Goal: Book appointment/travel/reservation

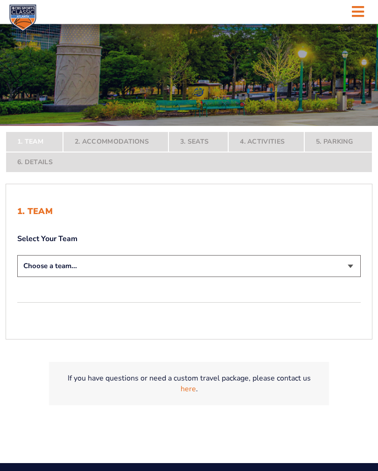
click at [357, 270] on select "Choose a team... [US_STATE] Wildcats [US_STATE] State Buckeyes [US_STATE] Tar H…" at bounding box center [188, 266] width 343 height 22
select select "12956"
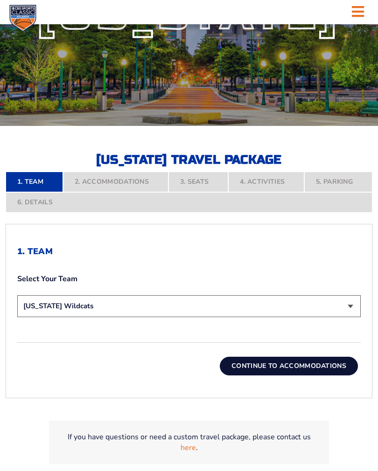
click at [287, 364] on button "Continue To Accommodations" at bounding box center [289, 366] width 138 height 19
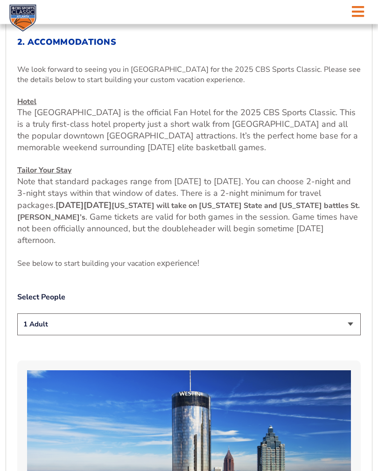
scroll to position [330, 0]
click at [359, 323] on select "1 Adult 2 Adults 3 Adults 4 Adults 2 Adults + 1 Child 2 Adults + 2 Children 2 A…" at bounding box center [188, 324] width 343 height 22
select select "2 Adults"
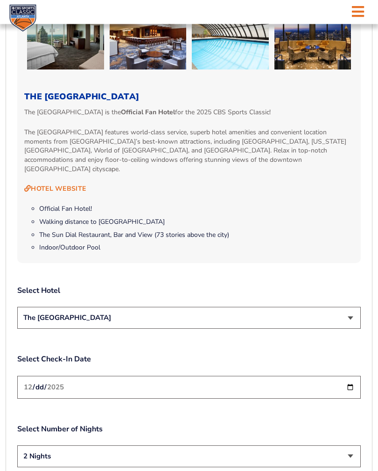
scroll to position [892, 0]
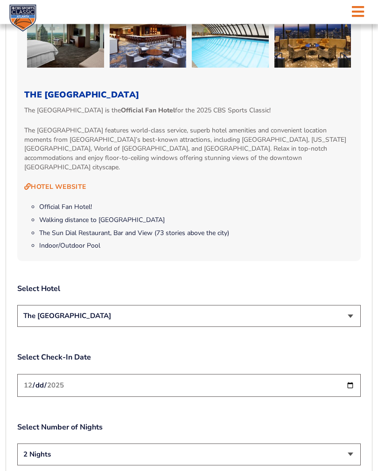
click at [359, 305] on select "The [GEOGRAPHIC_DATA]" at bounding box center [188, 316] width 343 height 22
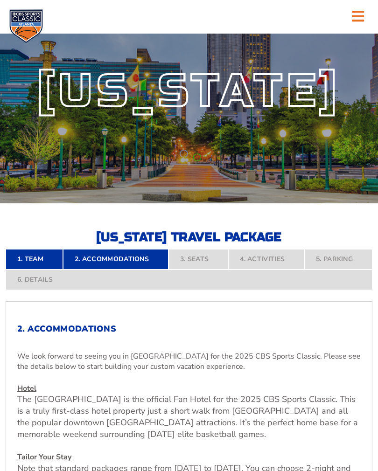
scroll to position [42, 0]
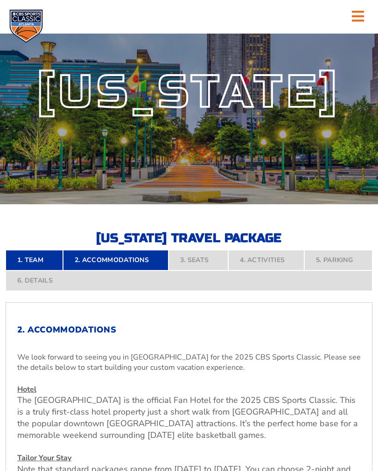
click at [194, 260] on nav "1. Team 2. Accommodations 3. Seats 4. Activities 5. Parking 6. Details" at bounding box center [189, 270] width 366 height 41
click at [201, 258] on nav "1. Team 2. Accommodations 3. Seats 4. Activities 5. Parking 6. Details" at bounding box center [189, 270] width 366 height 41
click at [263, 257] on nav "1. Team 2. Accommodations 3. Seats 4. Activities 5. Parking 6. Details" at bounding box center [189, 270] width 366 height 41
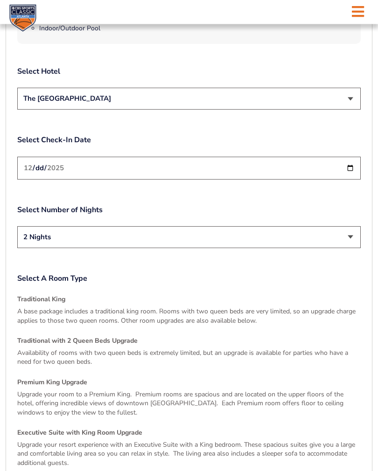
scroll to position [1111, 0]
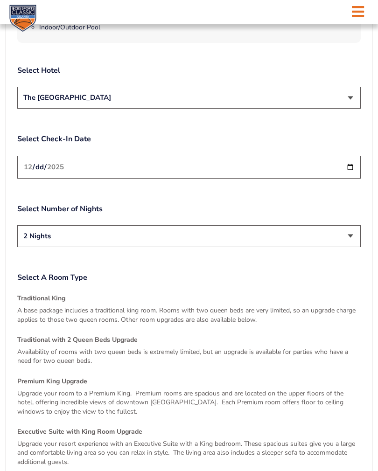
click at [360, 225] on select "2 Nights 3 Nights" at bounding box center [188, 236] width 343 height 22
select select "3 Nights"
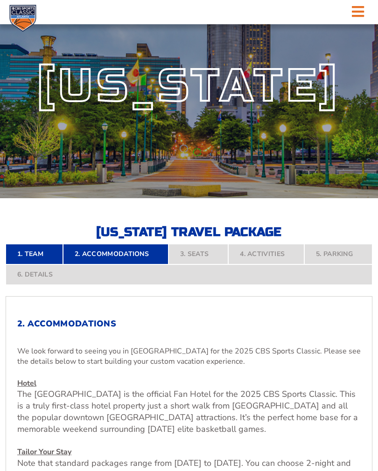
scroll to position [48, 0]
click at [359, 14] on icon at bounding box center [357, 12] width 12 height 14
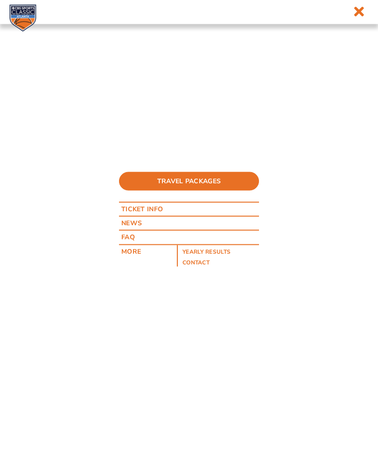
scroll to position [48, 0]
click at [159, 212] on link "Ticket Info" at bounding box center [147, 209] width 56 height 13
click at [140, 240] on link "FAQ" at bounding box center [147, 237] width 56 height 13
